Goal: Transaction & Acquisition: Subscribe to service/newsletter

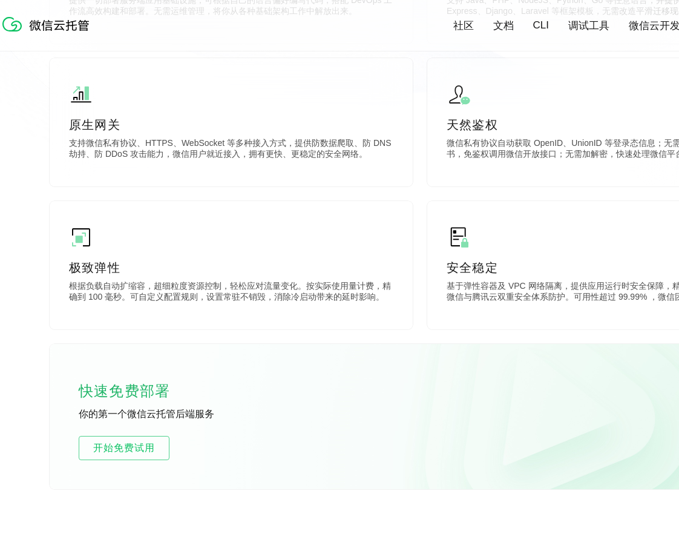
scroll to position [605, 0]
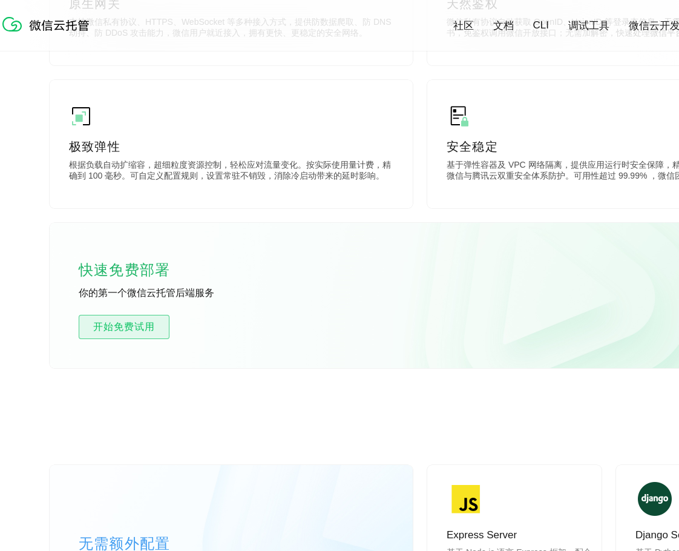
click at [123, 323] on span "开始免费试用" at bounding box center [124, 327] width 90 height 15
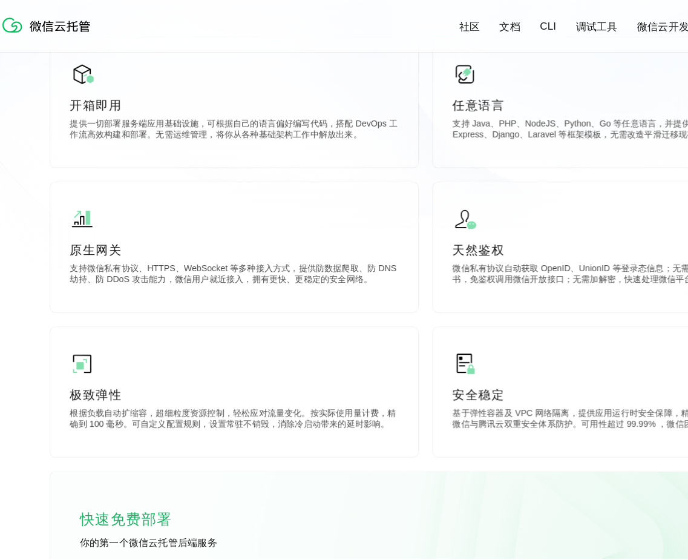
scroll to position [121, 0]
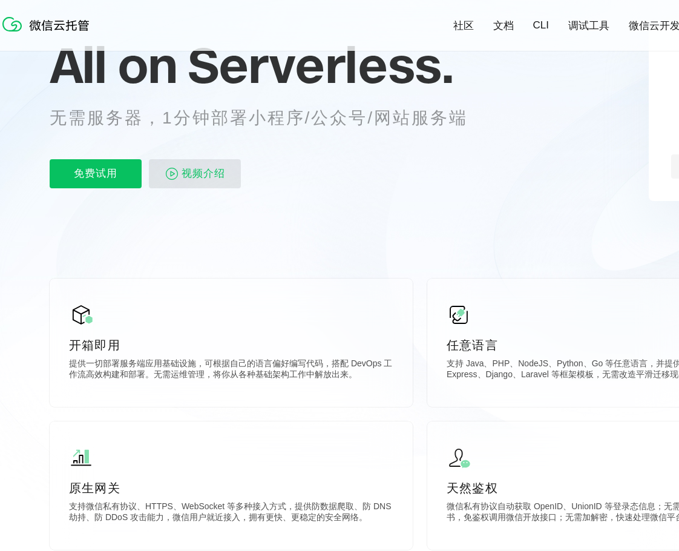
click at [228, 169] on p "视频介绍" at bounding box center [195, 173] width 92 height 29
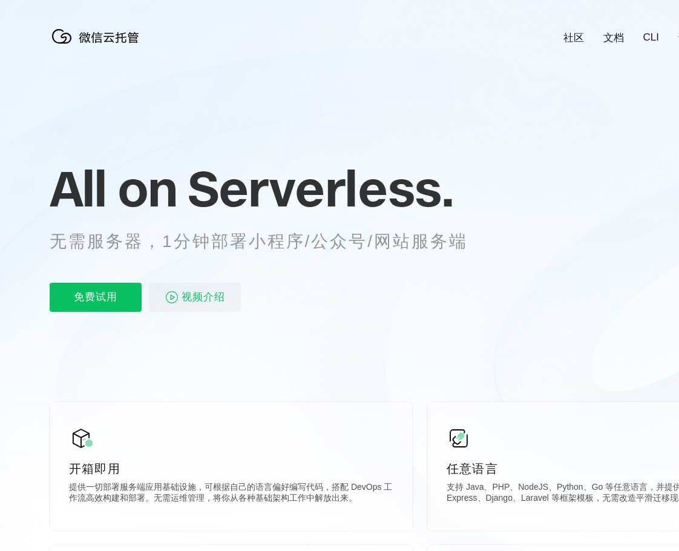
scroll to position [0, 2152]
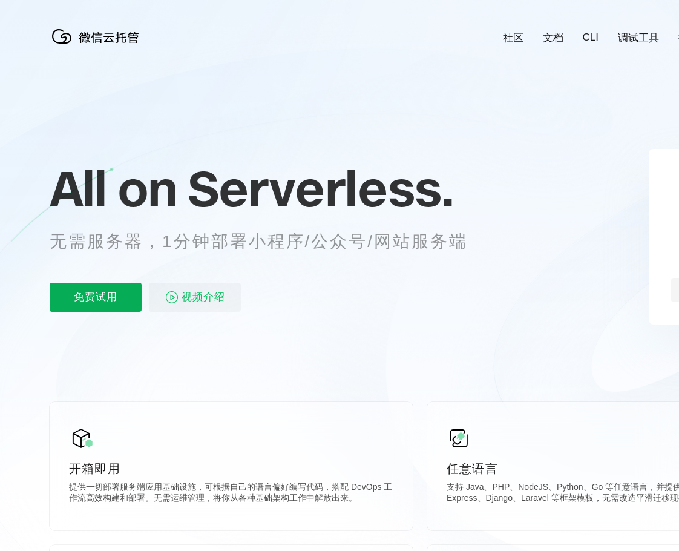
click at [105, 293] on p "免费试用" at bounding box center [96, 297] width 92 height 29
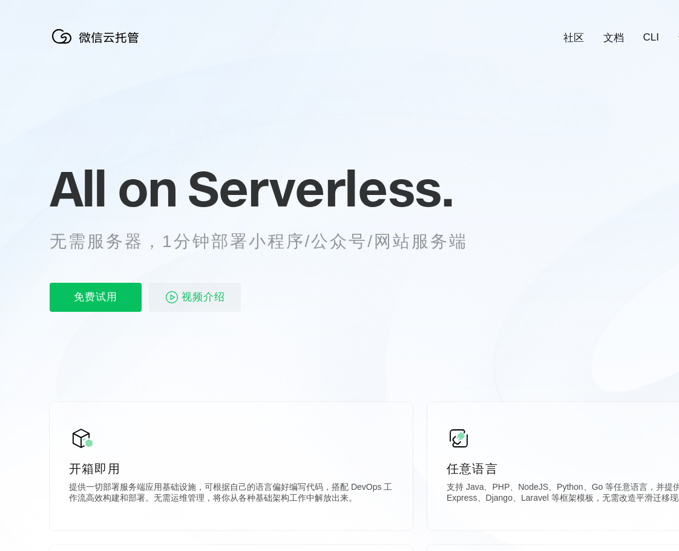
scroll to position [0, 2152]
